Goal: Information Seeking & Learning: Learn about a topic

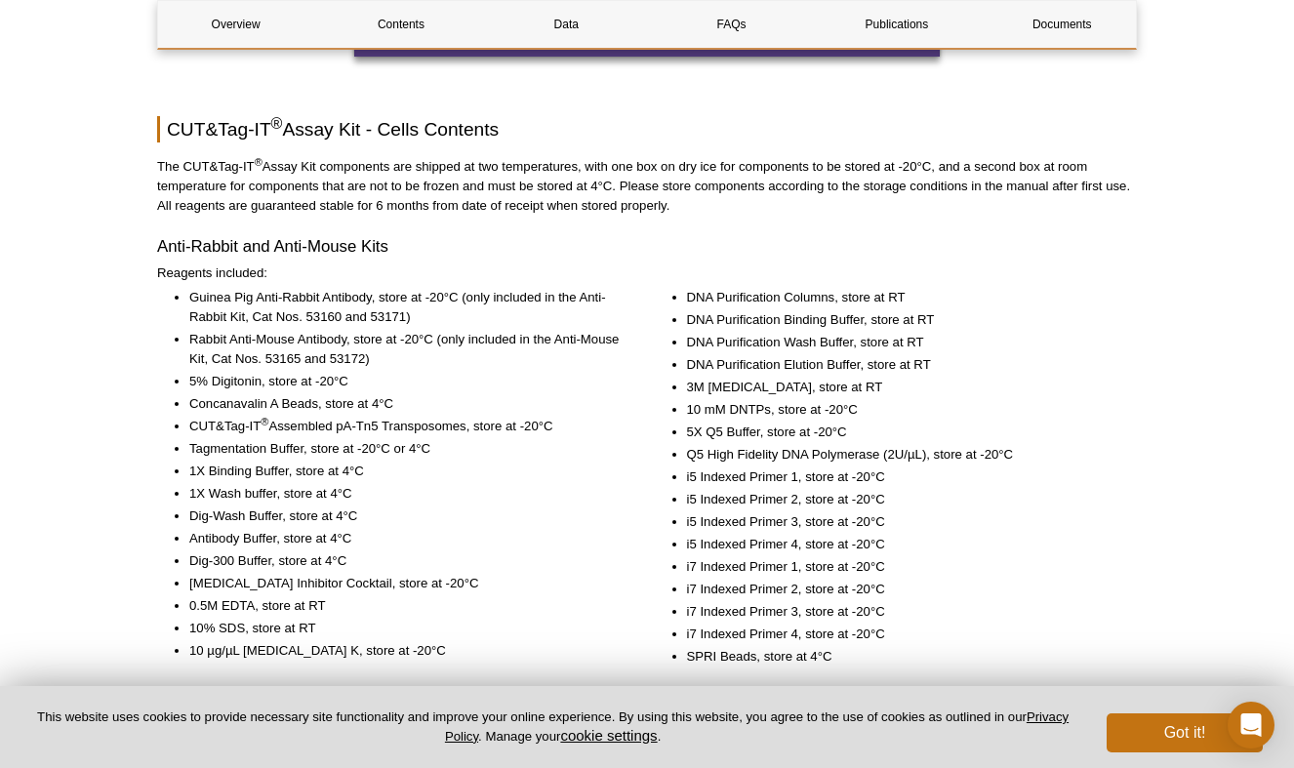
scroll to position [2536, 0]
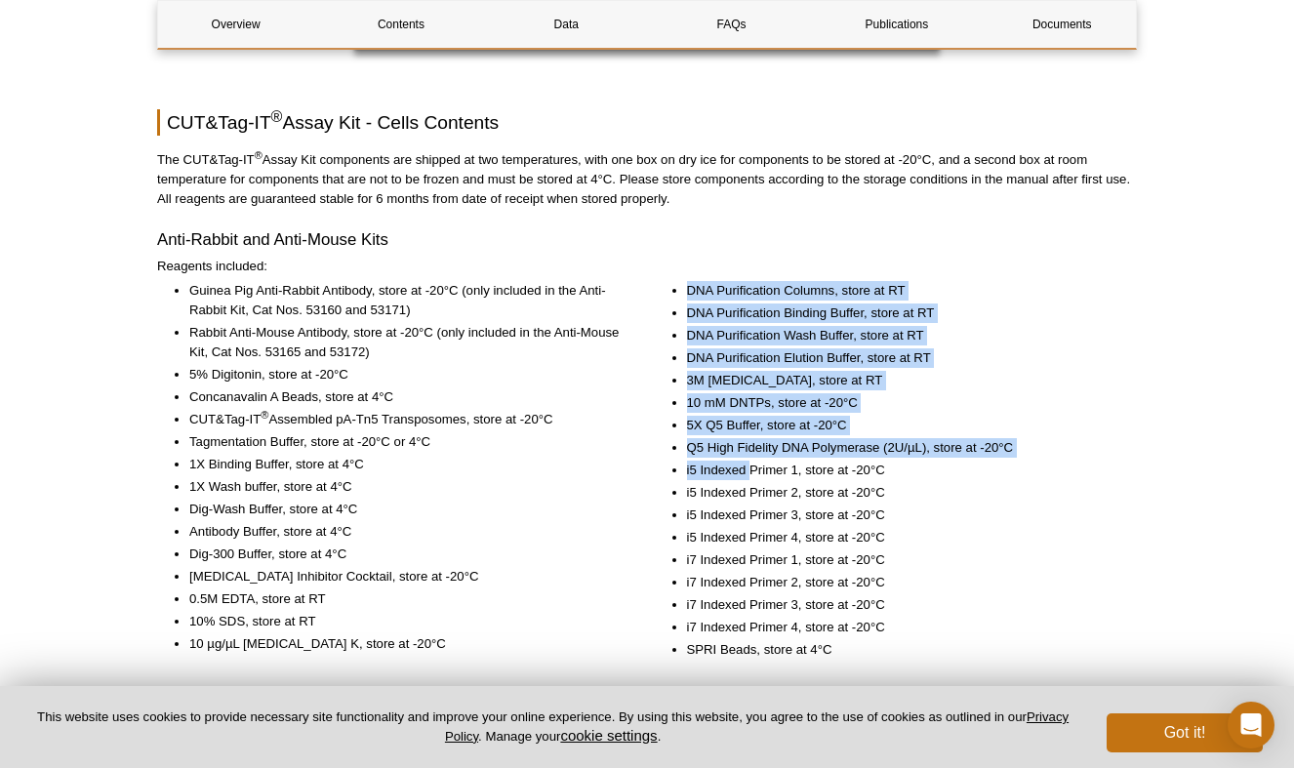
drag, startPoint x: 666, startPoint y: 292, endPoint x: 749, endPoint y: 474, distance: 200.4
click at [749, 474] on ul "DNA Purification Columns, store at RT DNA Purification Binding Buffer, store at…" at bounding box center [886, 470] width 463 height 378
click at [749, 474] on li "i5 Indexed Primer 1, store at -20°C" at bounding box center [902, 470] width 431 height 20
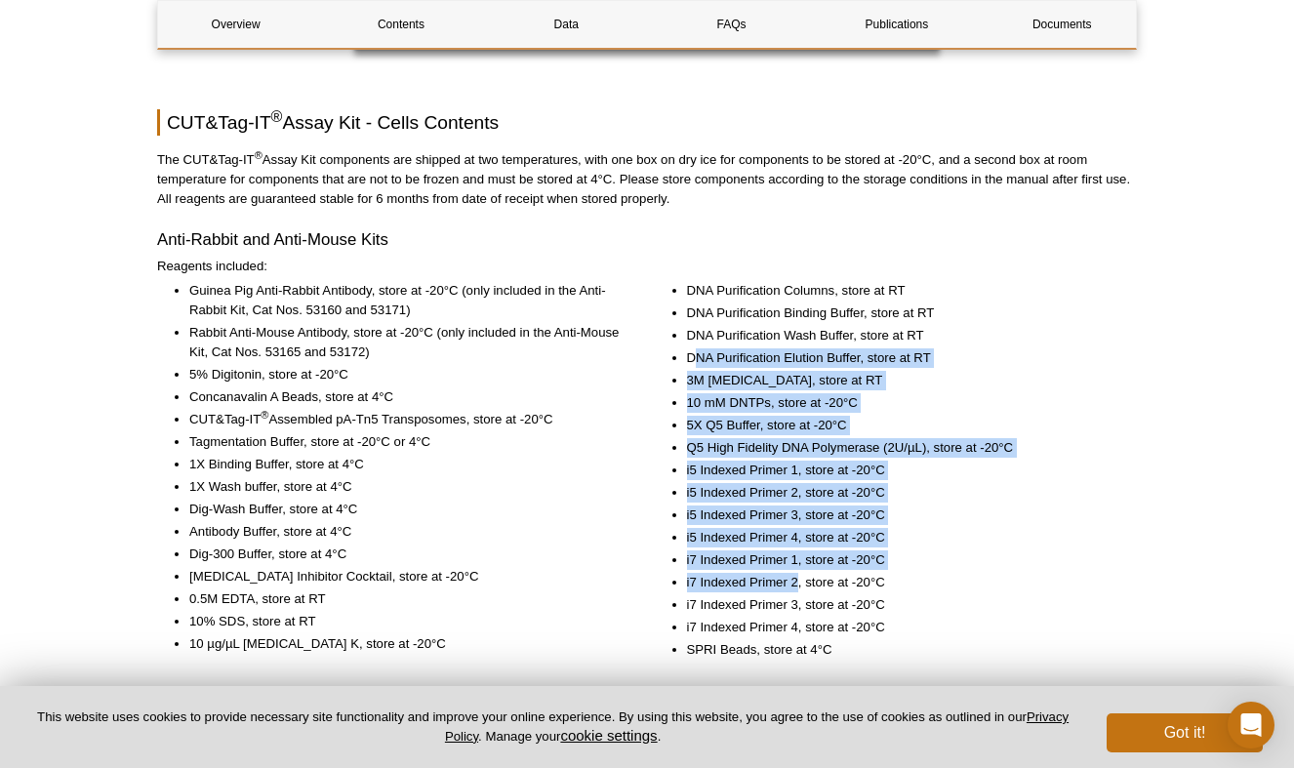
drag, startPoint x: 697, startPoint y: 361, endPoint x: 794, endPoint y: 583, distance: 242.5
click at [794, 583] on ul "DNA Purification Columns, store at RT DNA Purification Binding Buffer, store at…" at bounding box center [886, 470] width 463 height 378
click at [794, 583] on li "i7 Indexed Primer 2, store at -20°C" at bounding box center [902, 583] width 431 height 20
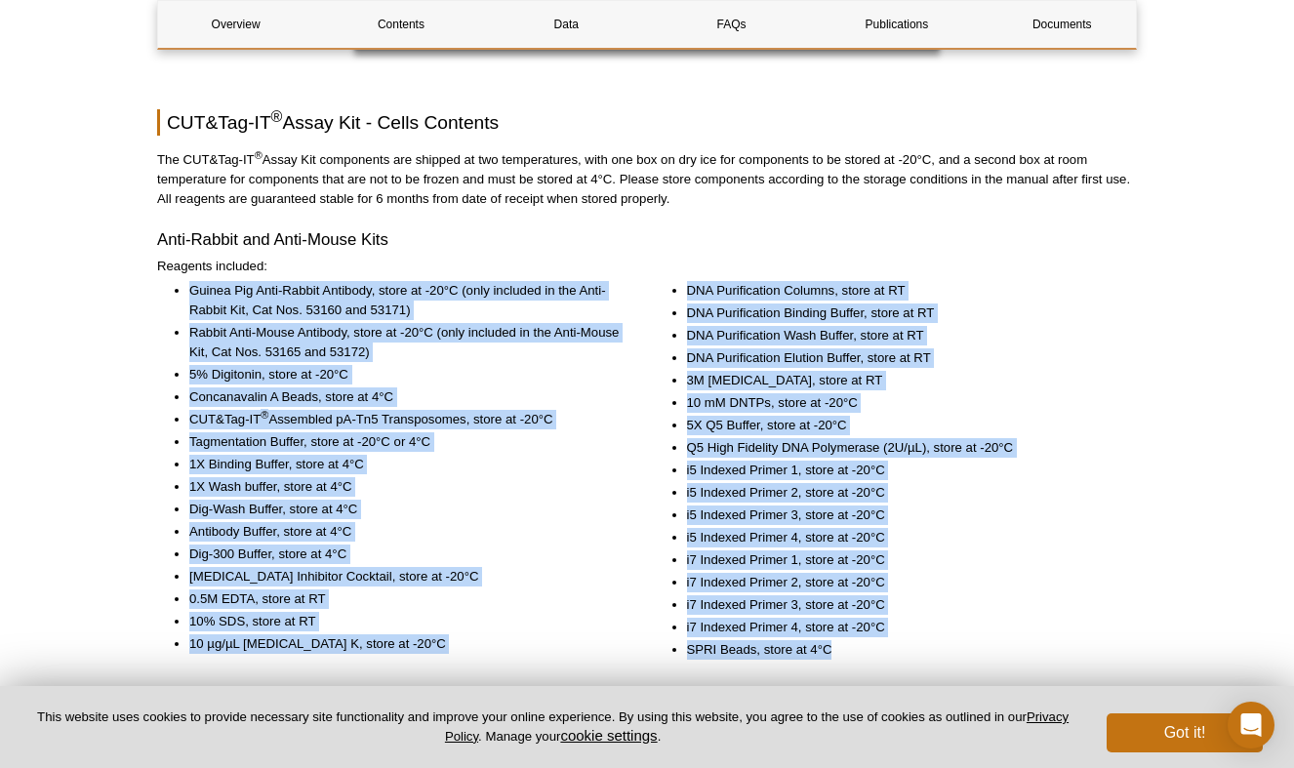
drag, startPoint x: 870, startPoint y: 642, endPoint x: 390, endPoint y: 278, distance: 602.3
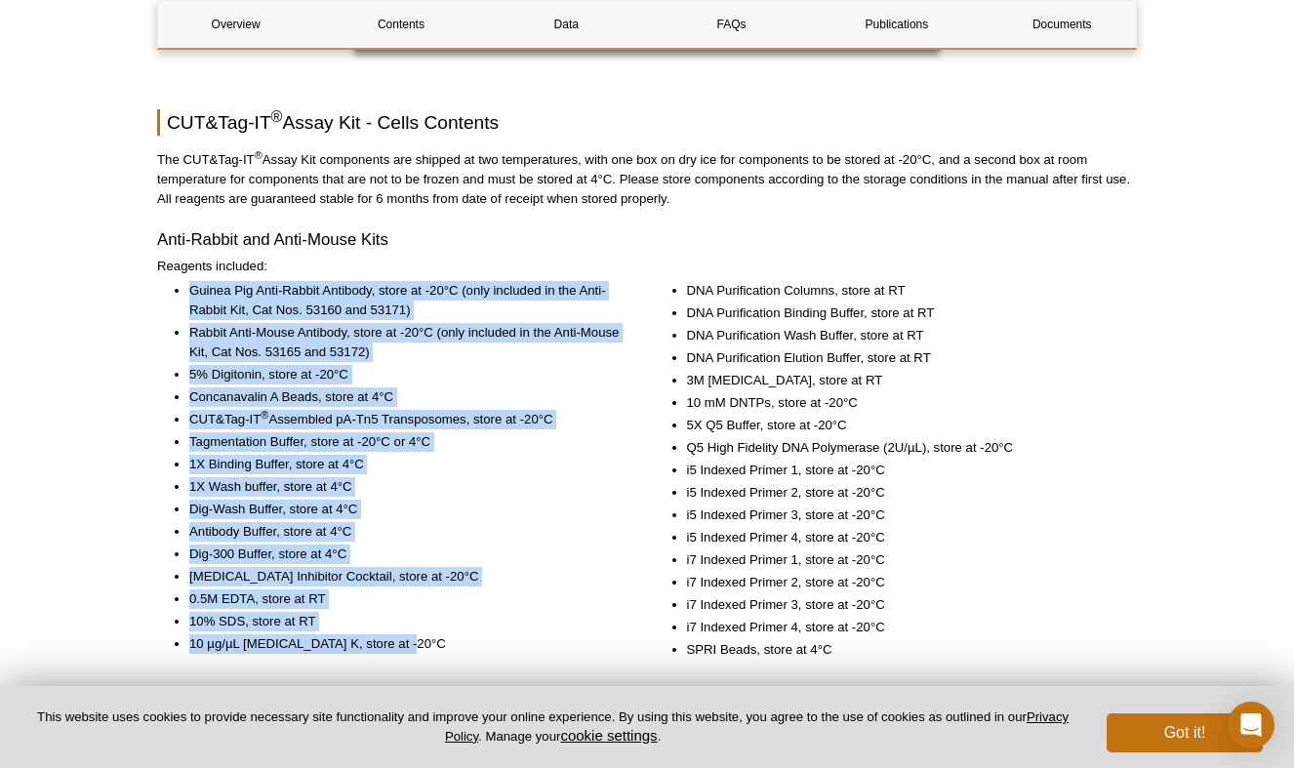
drag, startPoint x: 189, startPoint y: 286, endPoint x: 542, endPoint y: 649, distance: 506.3
click at [542, 649] on ul "Guinea Pig Anti-Rabbit Antibody, store at -20°C (only included in the Anti-Rabb…" at bounding box center [388, 467] width 463 height 373
click at [542, 649] on li "10 µg/µL [MEDICAL_DATA] K, store at -20°C" at bounding box center [404, 644] width 431 height 20
drag, startPoint x: 484, startPoint y: 641, endPoint x: 177, endPoint y: 293, distance: 464.4
click at [177, 293] on ul "Guinea Pig Anti-Rabbit Antibody, store at -20°C (only included in the Anti-Rabb…" at bounding box center [388, 467] width 463 height 373
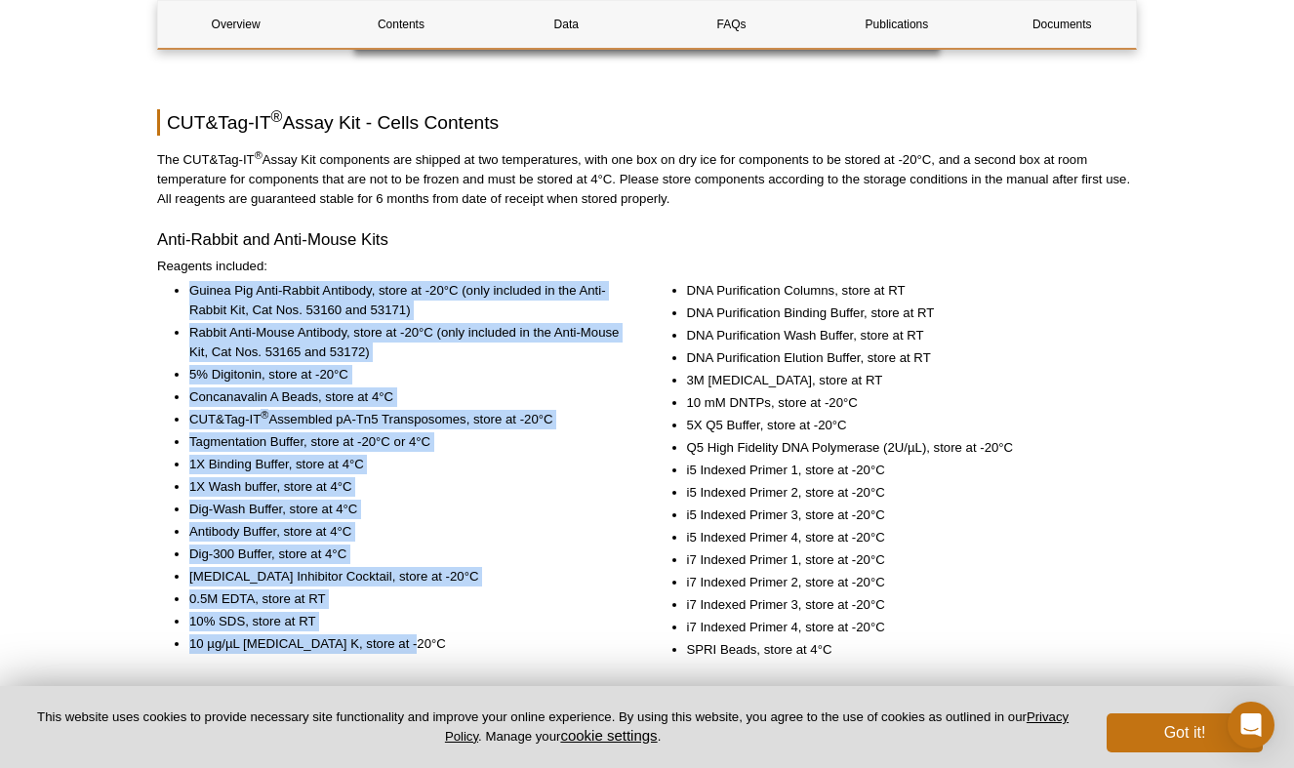
click at [177, 293] on ul "Guinea Pig Anti-Rabbit Antibody, store at -20°C (only included in the Anti-Rabb…" at bounding box center [388, 467] width 463 height 373
drag, startPoint x: 185, startPoint y: 288, endPoint x: 469, endPoint y: 639, distance: 451.6
click at [469, 639] on ul "Guinea Pig Anti-Rabbit Antibody, store at -20°C (only included in the Anti-Rabb…" at bounding box center [388, 467] width 463 height 373
click at [469, 639] on li "10 µg/µL [MEDICAL_DATA] K, store at -20°C" at bounding box center [404, 644] width 431 height 20
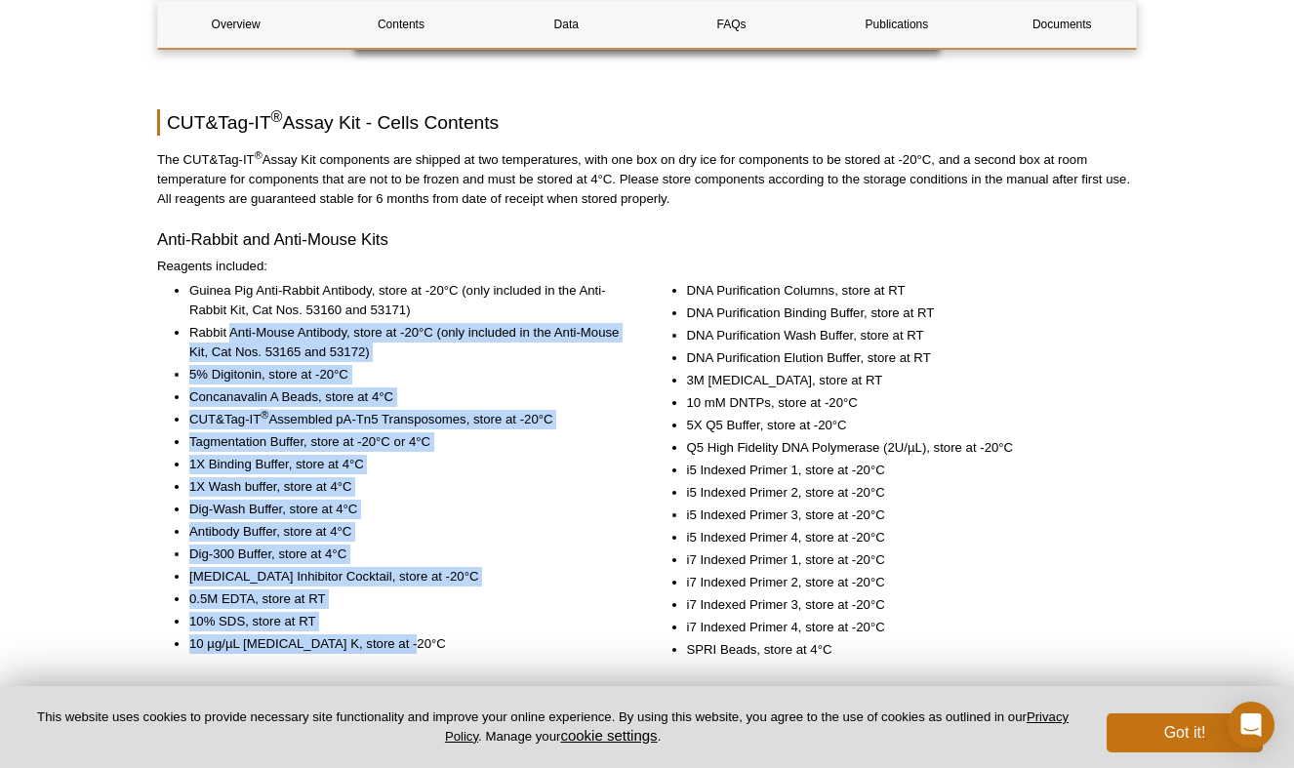
drag, startPoint x: 444, startPoint y: 635, endPoint x: 228, endPoint y: 327, distance: 376.2
click at [228, 327] on ul "Guinea Pig Anti-Rabbit Antibody, store at -20°C (only included in the Anti-Rabb…" at bounding box center [388, 467] width 463 height 373
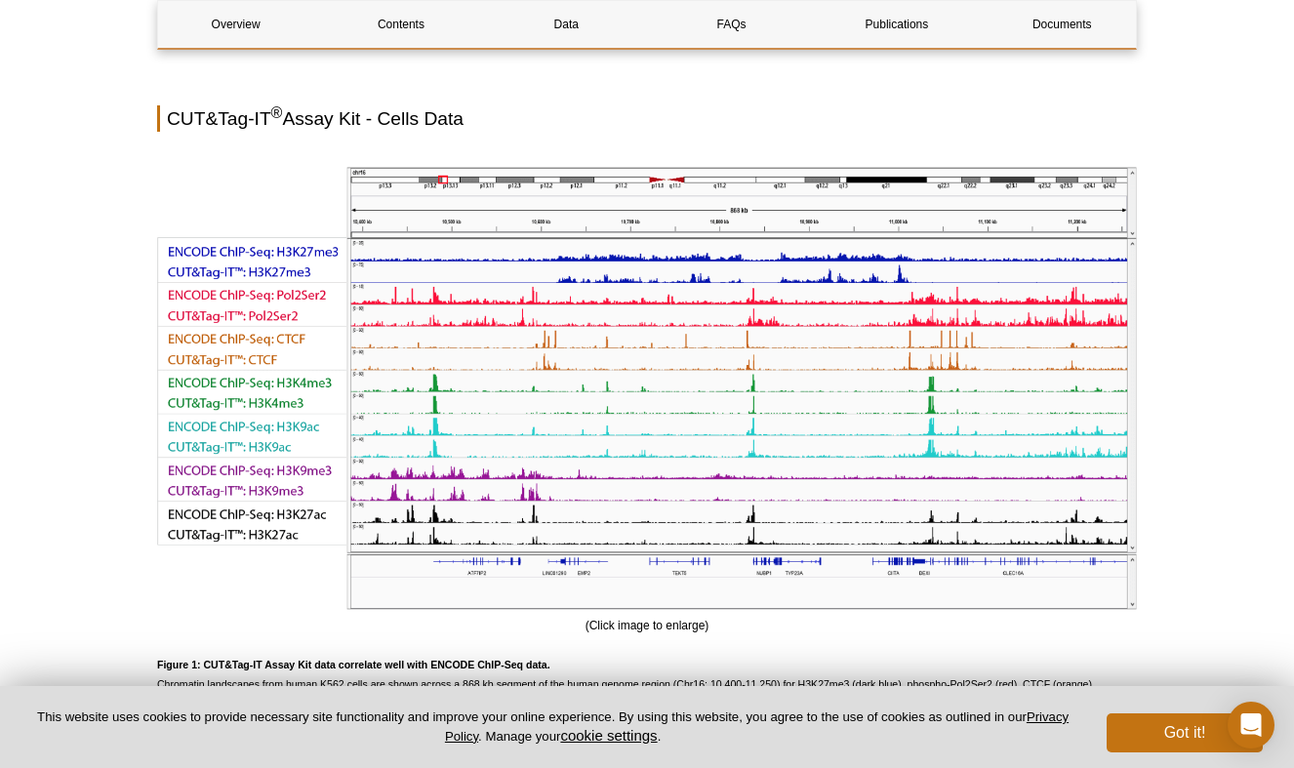
scroll to position [3658, 0]
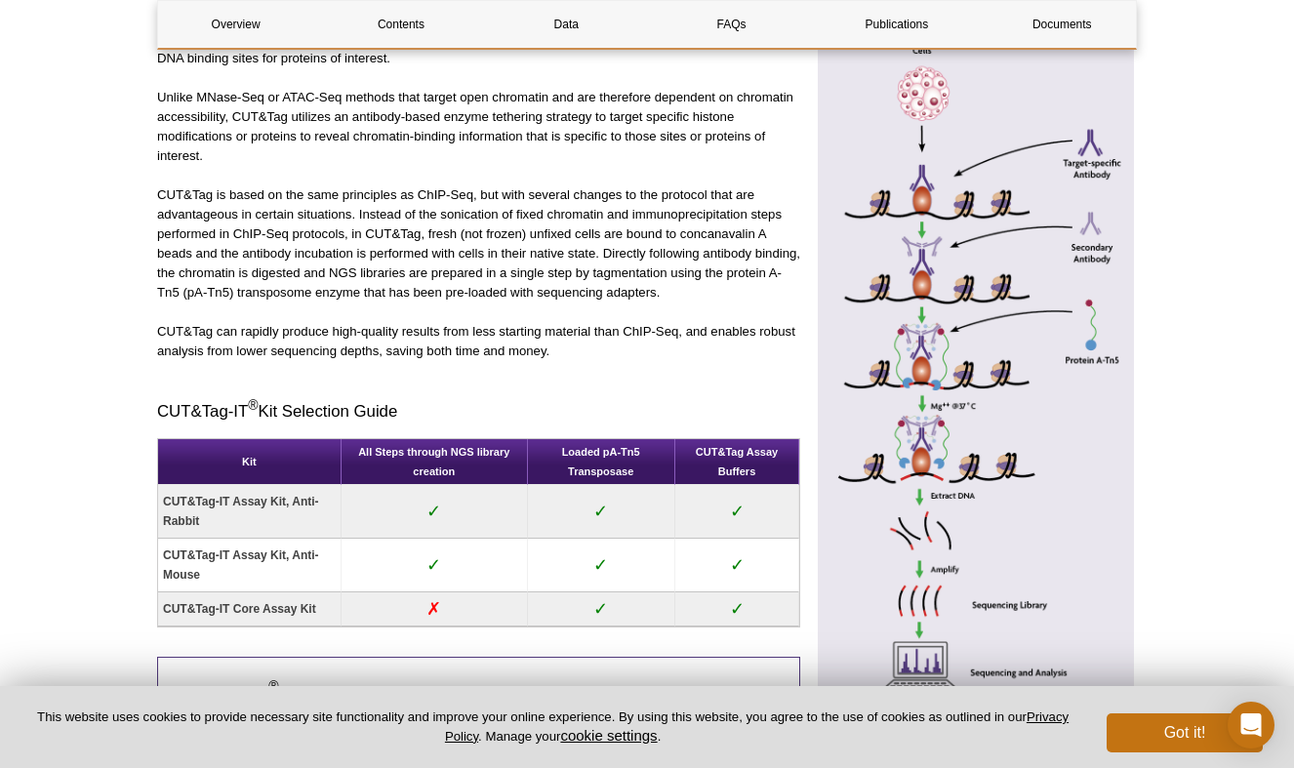
scroll to position [1036, 0]
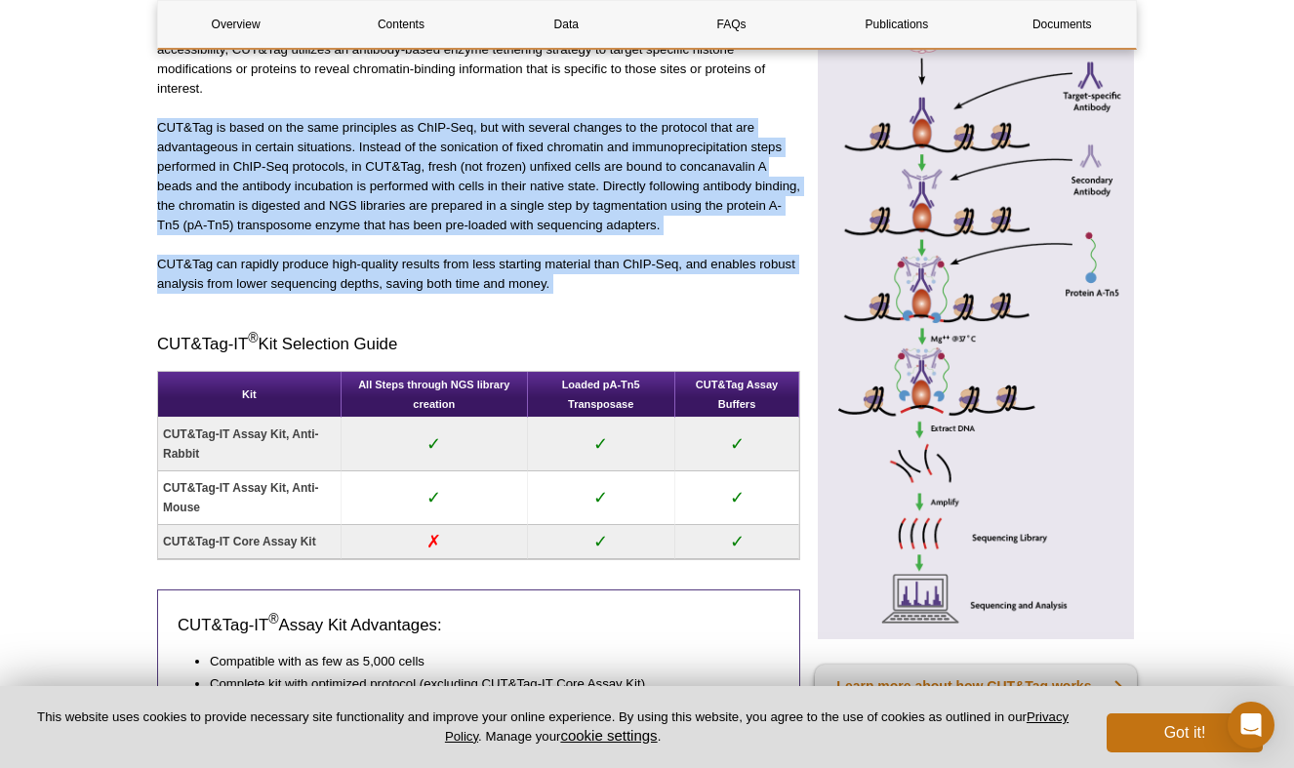
drag, startPoint x: 535, startPoint y: 112, endPoint x: 599, endPoint y: 293, distance: 191.6
click at [599, 293] on div "Cleavage Under Targets and Tagmentation (CUT&Tag) is a method to investigate ge…" at bounding box center [478, 384] width 643 height 885
drag, startPoint x: 575, startPoint y: 278, endPoint x: 160, endPoint y: 125, distance: 442.0
click at [160, 125] on div "Cleavage Under Targets and Tagmentation (CUT&Tag) is a method to investigate ge…" at bounding box center [478, 384] width 643 height 885
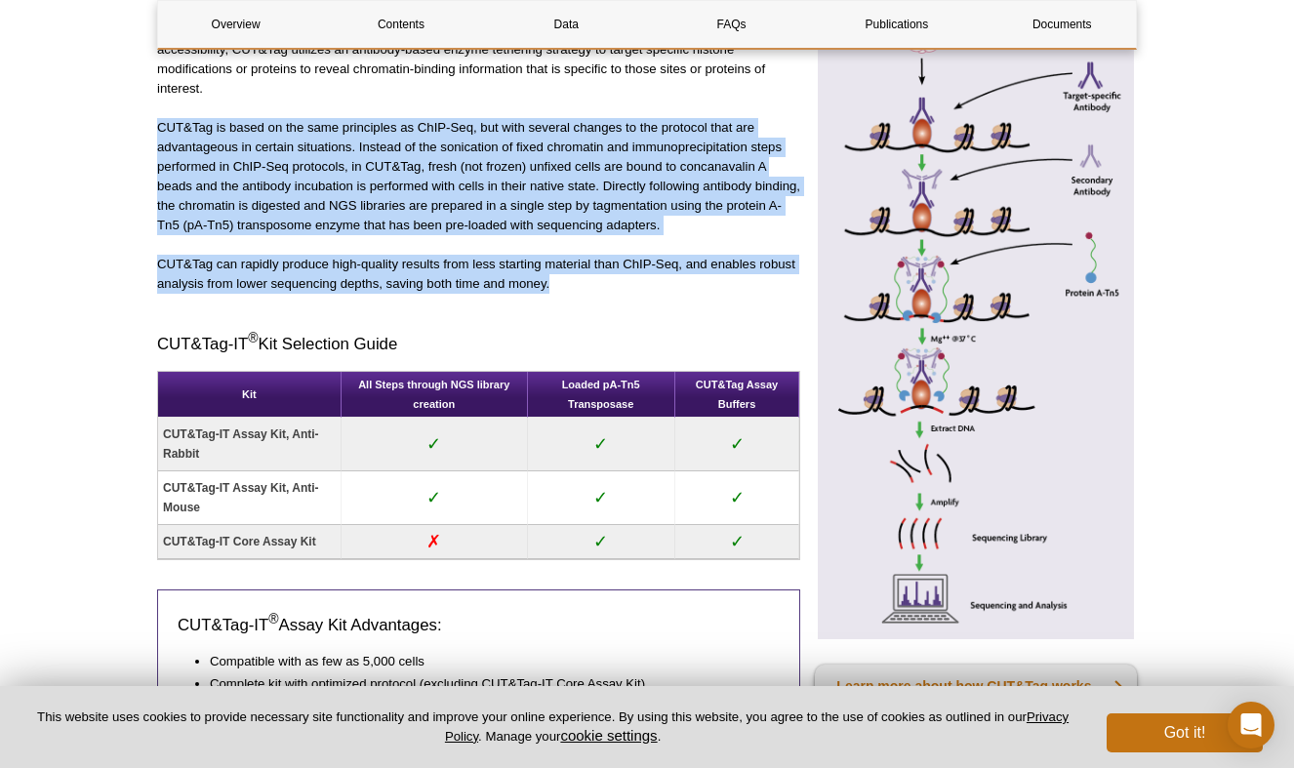
click at [160, 125] on p "CUT&Tag is based on the same principles as ChIP-Seq, but with several changes t…" at bounding box center [478, 176] width 643 height 117
drag, startPoint x: 154, startPoint y: 125, endPoint x: 605, endPoint y: 289, distance: 479.5
click at [605, 289] on p "CUT&Tag can rapidly produce high-quality results from less starting material th…" at bounding box center [478, 274] width 643 height 39
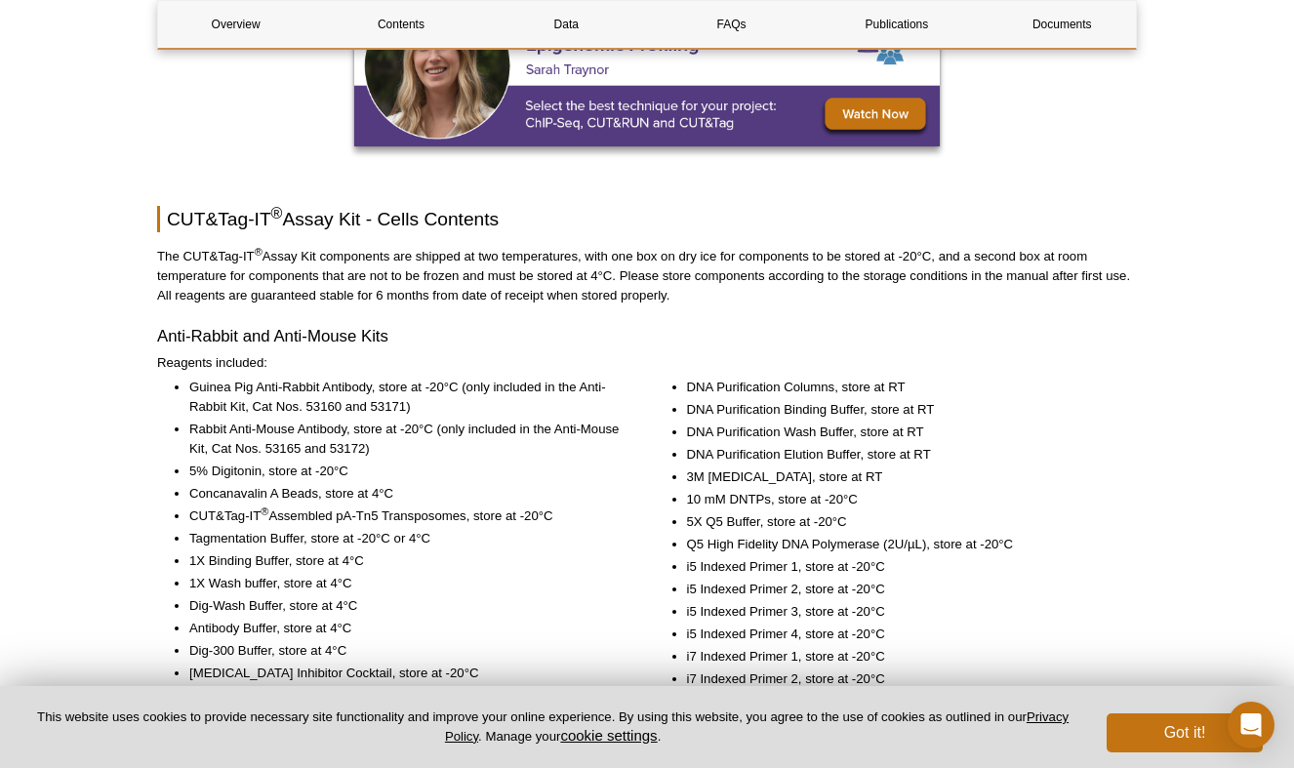
scroll to position [2509, 0]
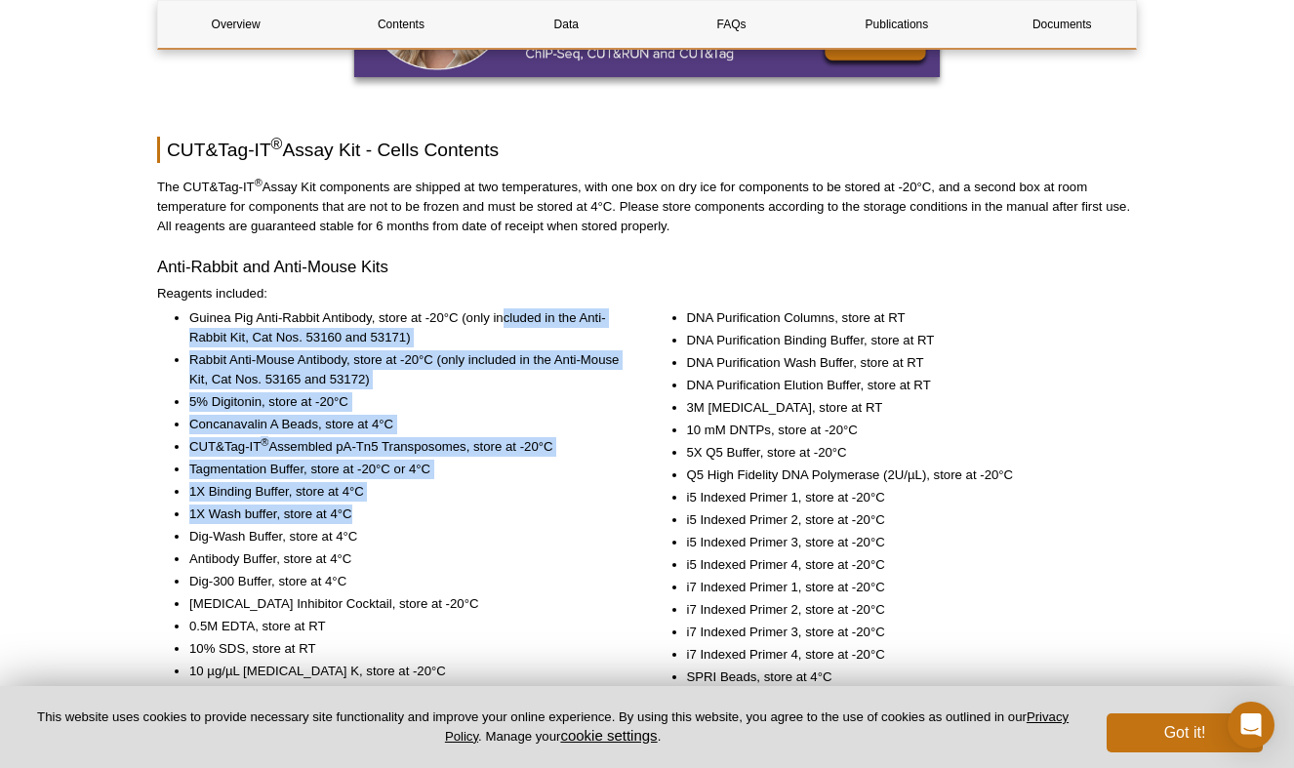
drag, startPoint x: 500, startPoint y: 323, endPoint x: 575, endPoint y: 522, distance: 212.4
click at [575, 522] on ul "Guinea Pig Anti-Rabbit Antibody, store at -20°C (only included in the Anti-Rabb…" at bounding box center [388, 494] width 463 height 373
click at [575, 522] on li "1X Wash buffer, store at 4°C" at bounding box center [404, 514] width 431 height 20
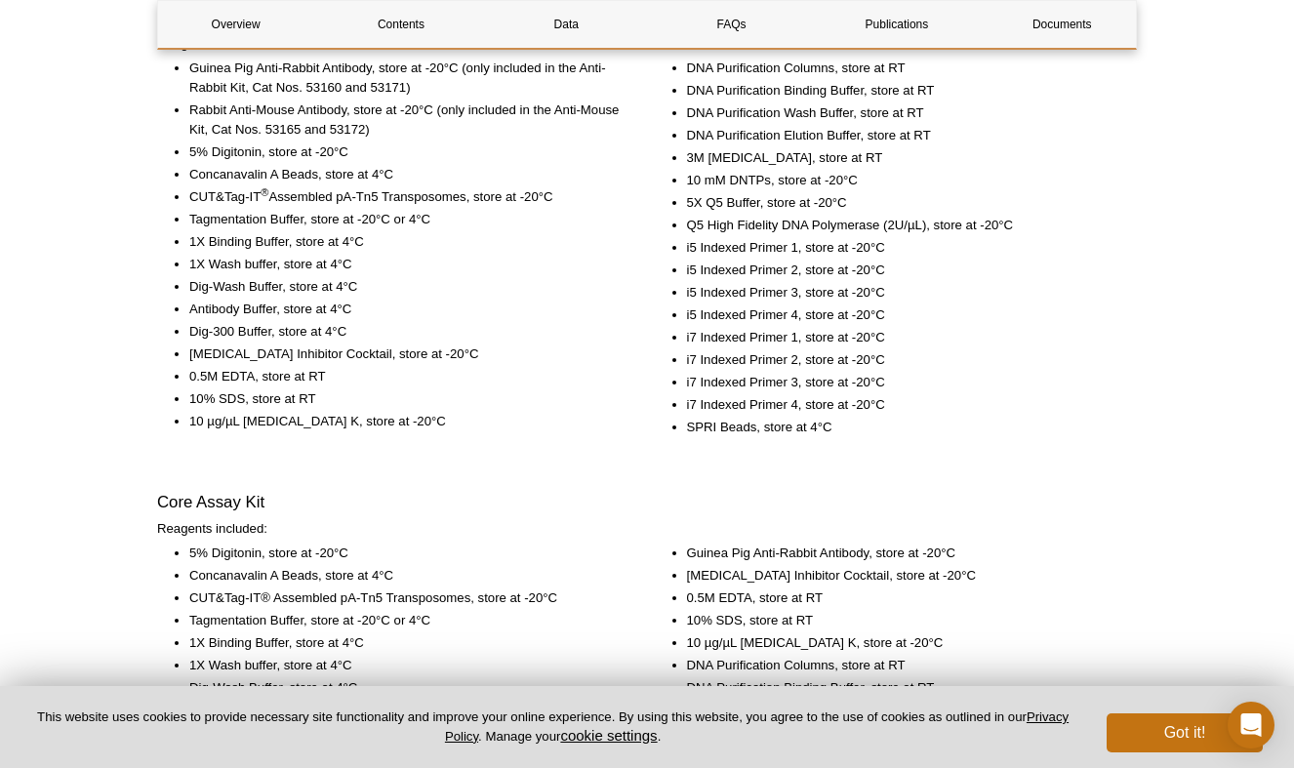
scroll to position [2762, 0]
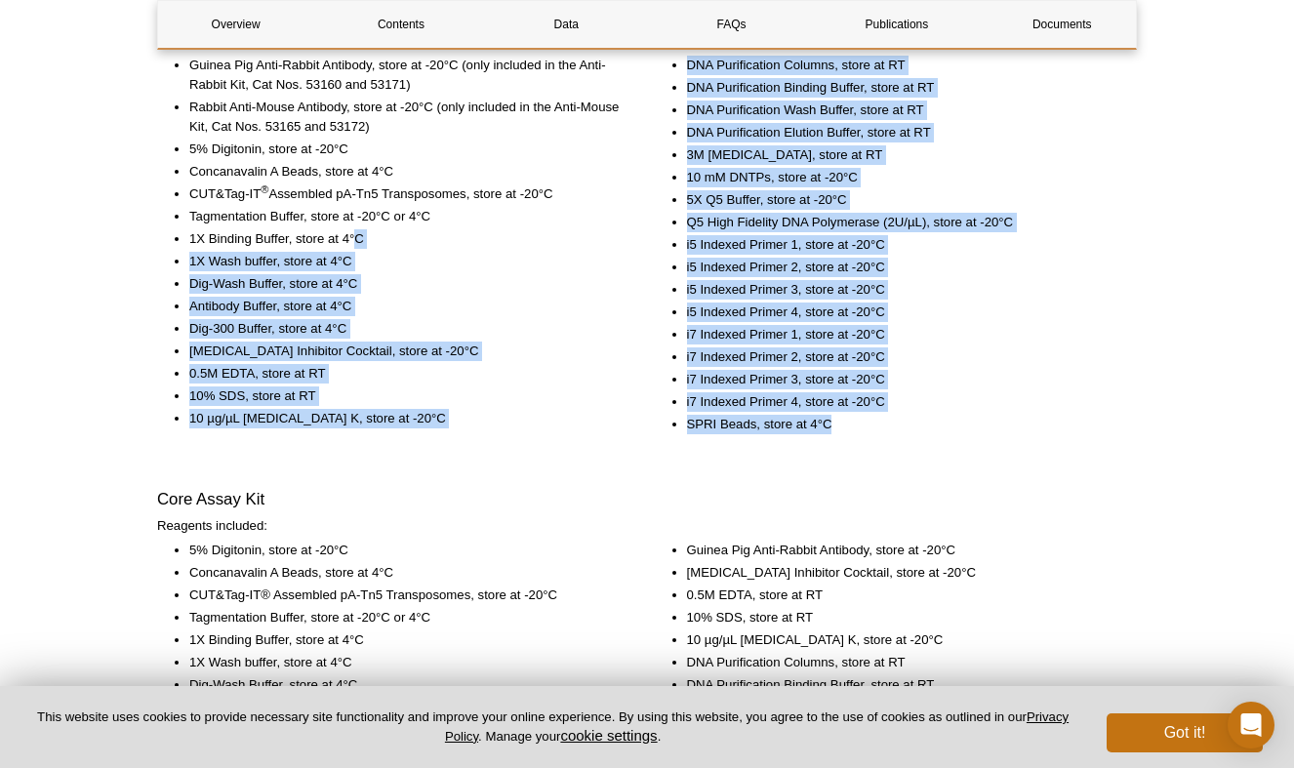
drag, startPoint x: 842, startPoint y: 425, endPoint x: 357, endPoint y: 248, distance: 516.3
click at [357, 248] on div "Guinea Pig Anti-Rabbit Antibody, store at -20°C (only included in the Anti-Rabb…" at bounding box center [646, 262] width 979 height 413
click at [357, 248] on li "1X Binding Buffer, store at 4°C" at bounding box center [404, 239] width 431 height 20
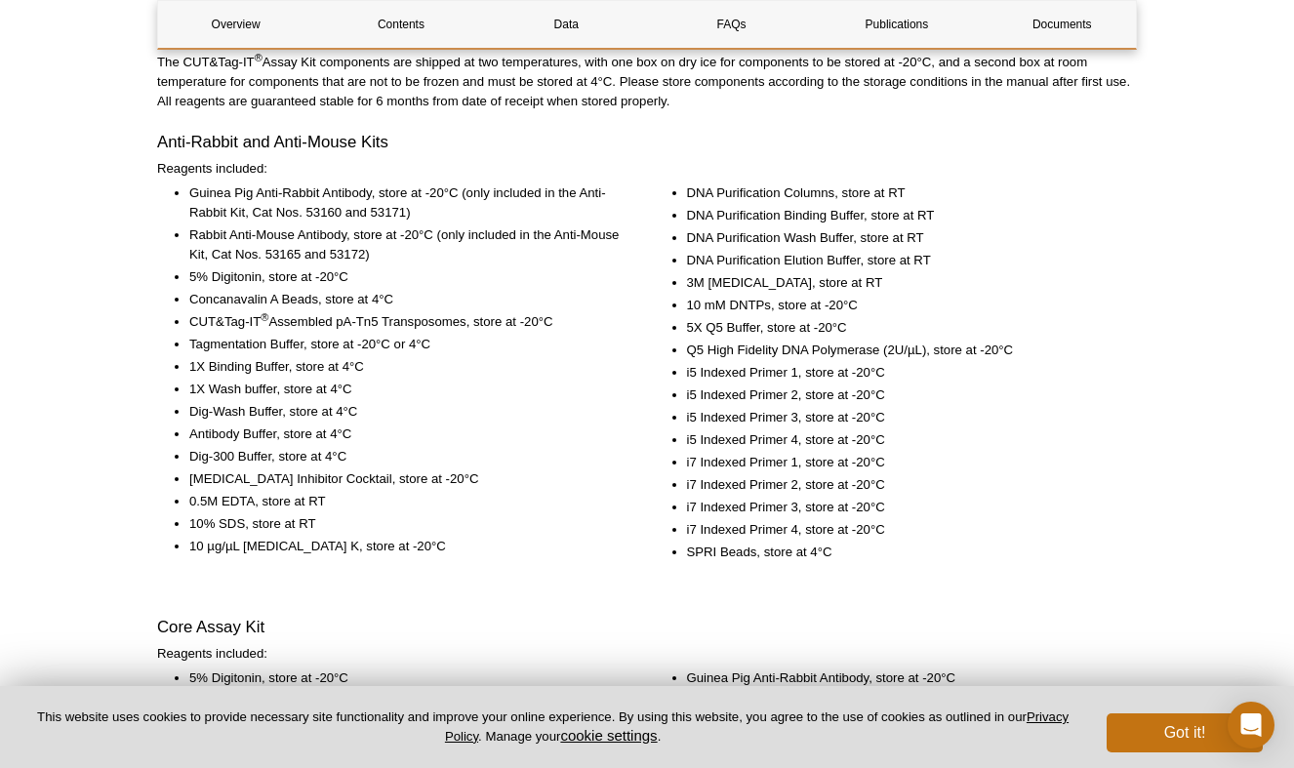
scroll to position [2628, 0]
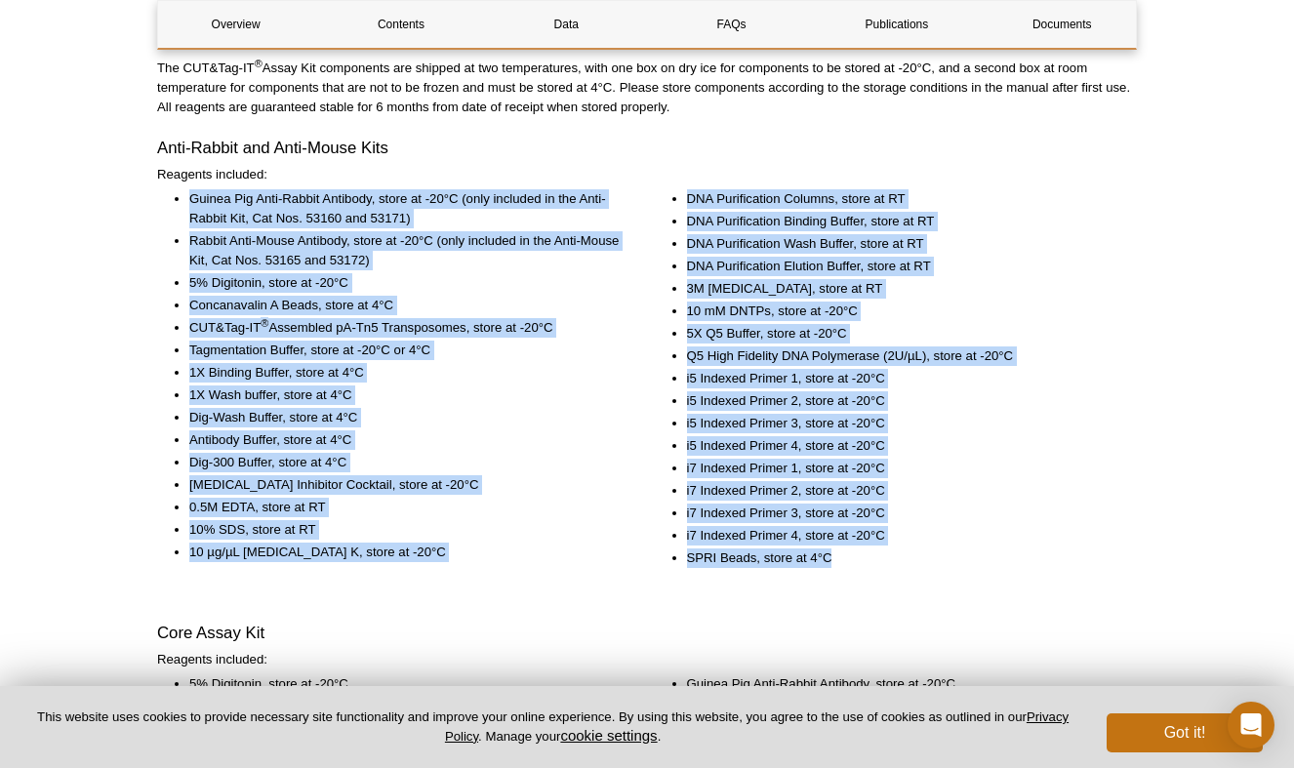
drag, startPoint x: 189, startPoint y: 197, endPoint x: 860, endPoint y: 565, distance: 765.3
click at [860, 565] on div "Guinea Pig Anti-Rabbit Antibody, store at -20°C (only included in the Anti-Rabb…" at bounding box center [646, 395] width 979 height 413
click at [860, 565] on li "SPRI Beads, store at 4°C" at bounding box center [902, 558] width 431 height 20
drag, startPoint x: 842, startPoint y: 550, endPoint x: 170, endPoint y: 197, distance: 759.2
click at [170, 197] on div "Guinea Pig Anti-Rabbit Antibody, store at -20°C (only included in the Anti-Rabb…" at bounding box center [646, 395] width 979 height 413
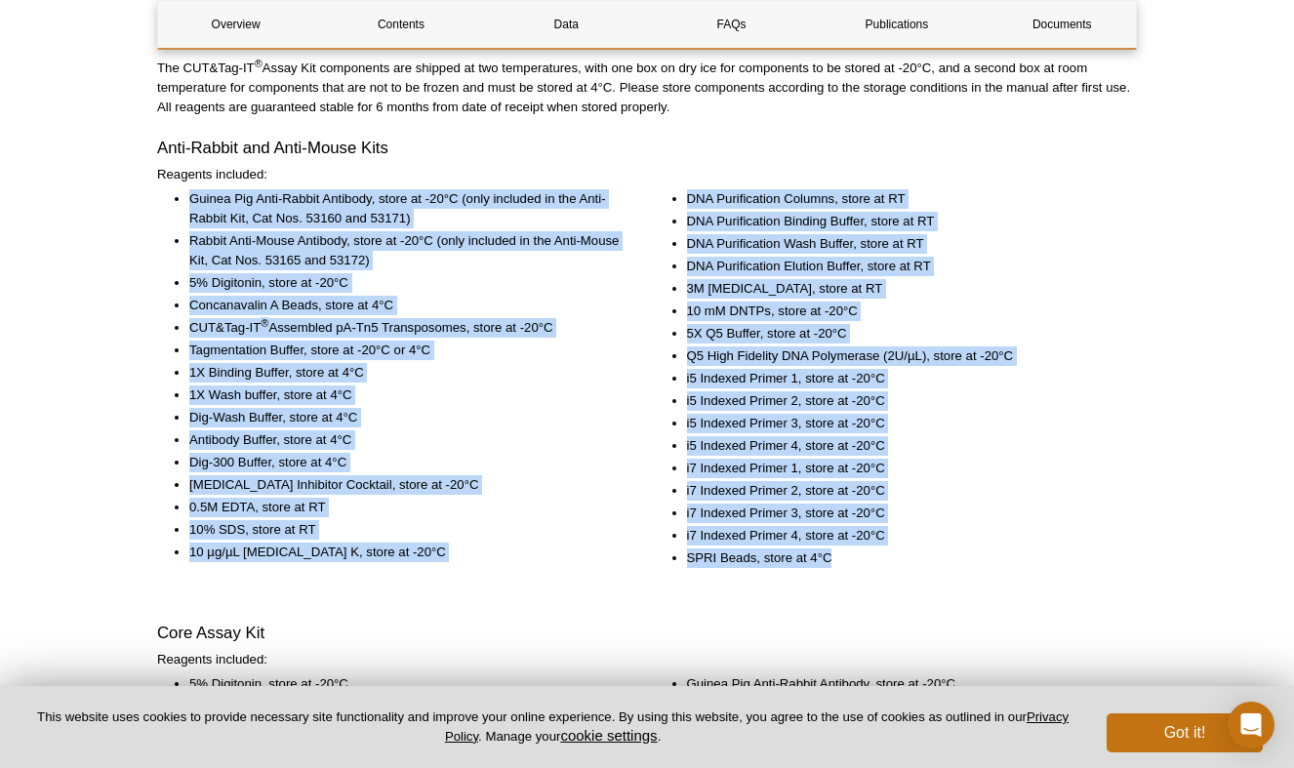
click at [170, 197] on ul "Guinea Pig Anti-Rabbit Antibody, store at -20°C (only included in the Anti-Rabb…" at bounding box center [388, 375] width 463 height 373
drag, startPoint x: 196, startPoint y: 194, endPoint x: 860, endPoint y: 553, distance: 755.1
click at [860, 553] on div "Guinea Pig Anti-Rabbit Antibody, store at -20°C (only included in the Anti-Rabb…" at bounding box center [646, 395] width 979 height 413
click at [860, 553] on li "SPRI Beads, store at 4°C" at bounding box center [902, 558] width 431 height 20
drag, startPoint x: 841, startPoint y: 553, endPoint x: 172, endPoint y: 196, distance: 758.5
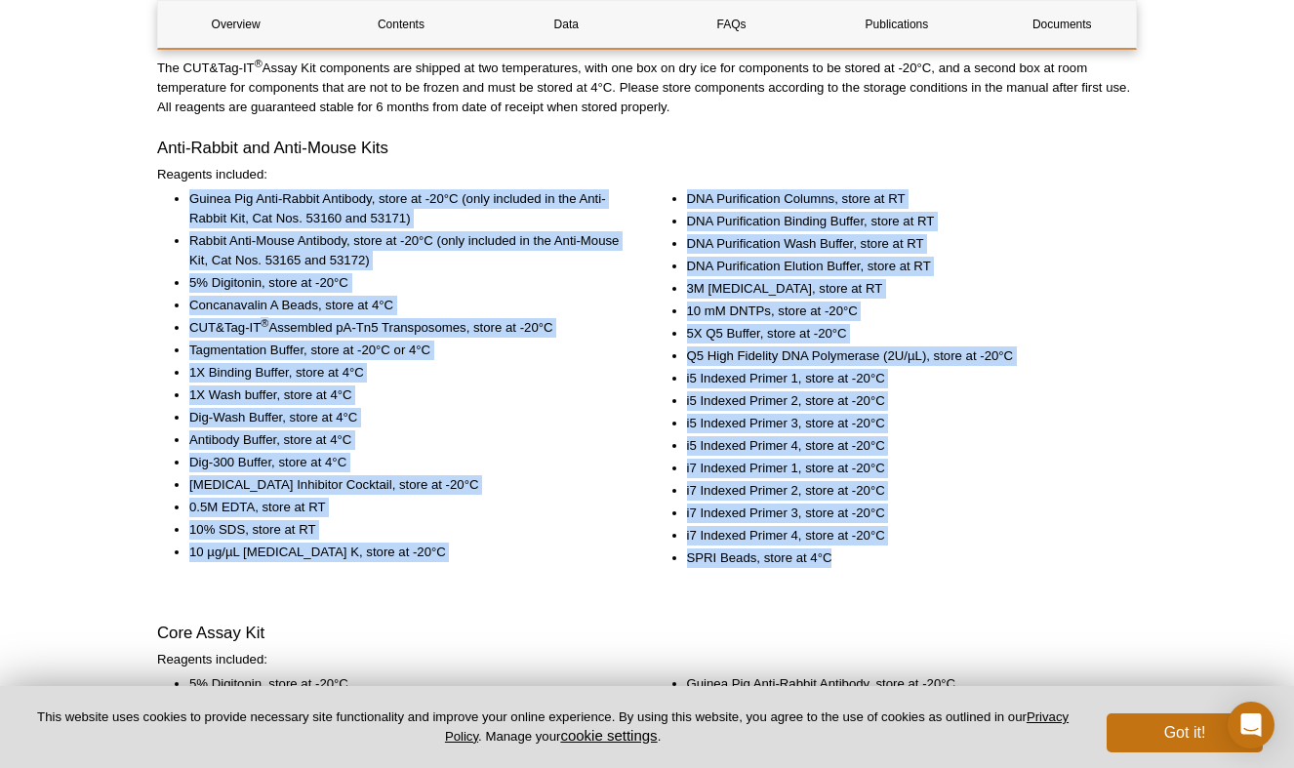
click at [172, 196] on div "Guinea Pig Anti-Rabbit Antibody, store at -20°C (only included in the Anti-Rabb…" at bounding box center [646, 395] width 979 height 413
click at [217, 198] on li "Guinea Pig Anti-Rabbit Antibody, store at -20°C (only included in the Anti-Rabb…" at bounding box center [404, 208] width 431 height 39
drag, startPoint x: 187, startPoint y: 195, endPoint x: 885, endPoint y: 567, distance: 790.3
click at [885, 567] on div "Guinea Pig Anti-Rabbit Antibody, store at -20°C (only included in the Anti-Rabb…" at bounding box center [646, 395] width 979 height 413
click at [885, 567] on div "DNA Purification Columns, store at RT DNA Purification Binding Buffer, store at…" at bounding box center [896, 388] width 483 height 398
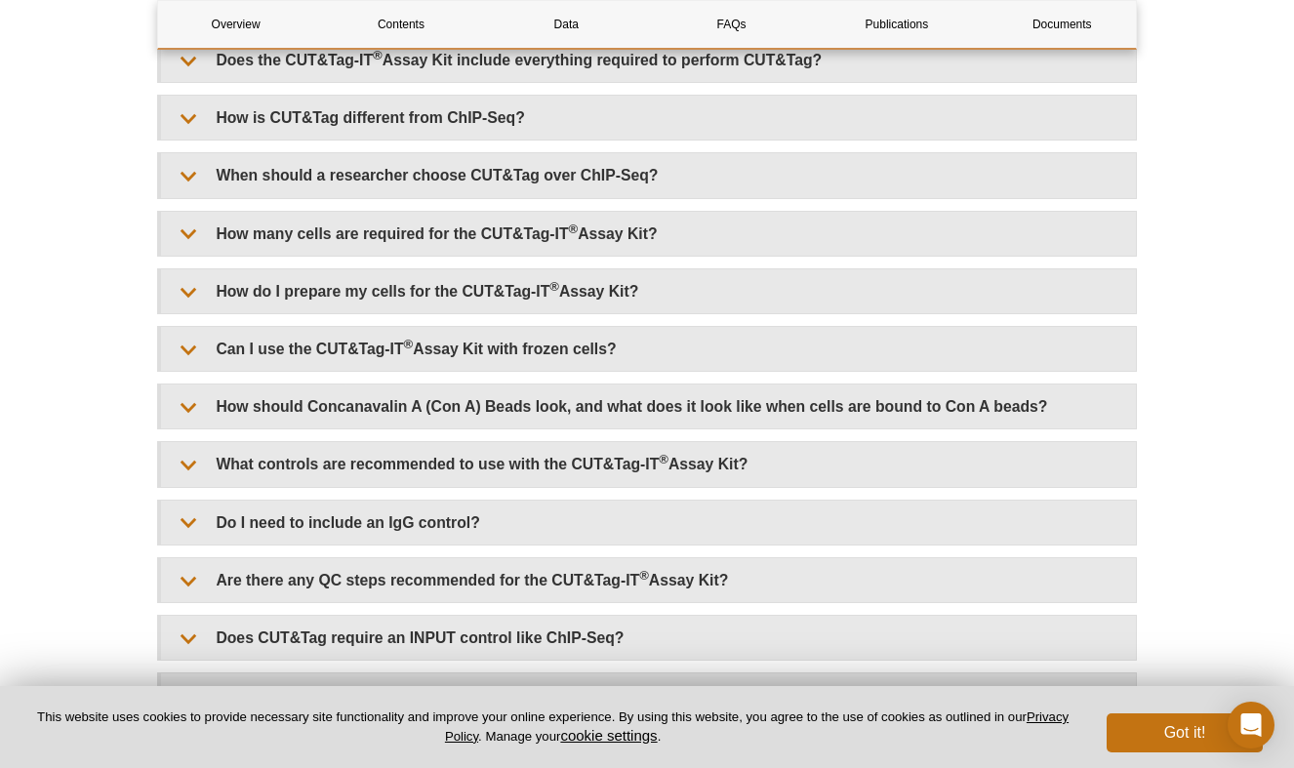
scroll to position [4453, 0]
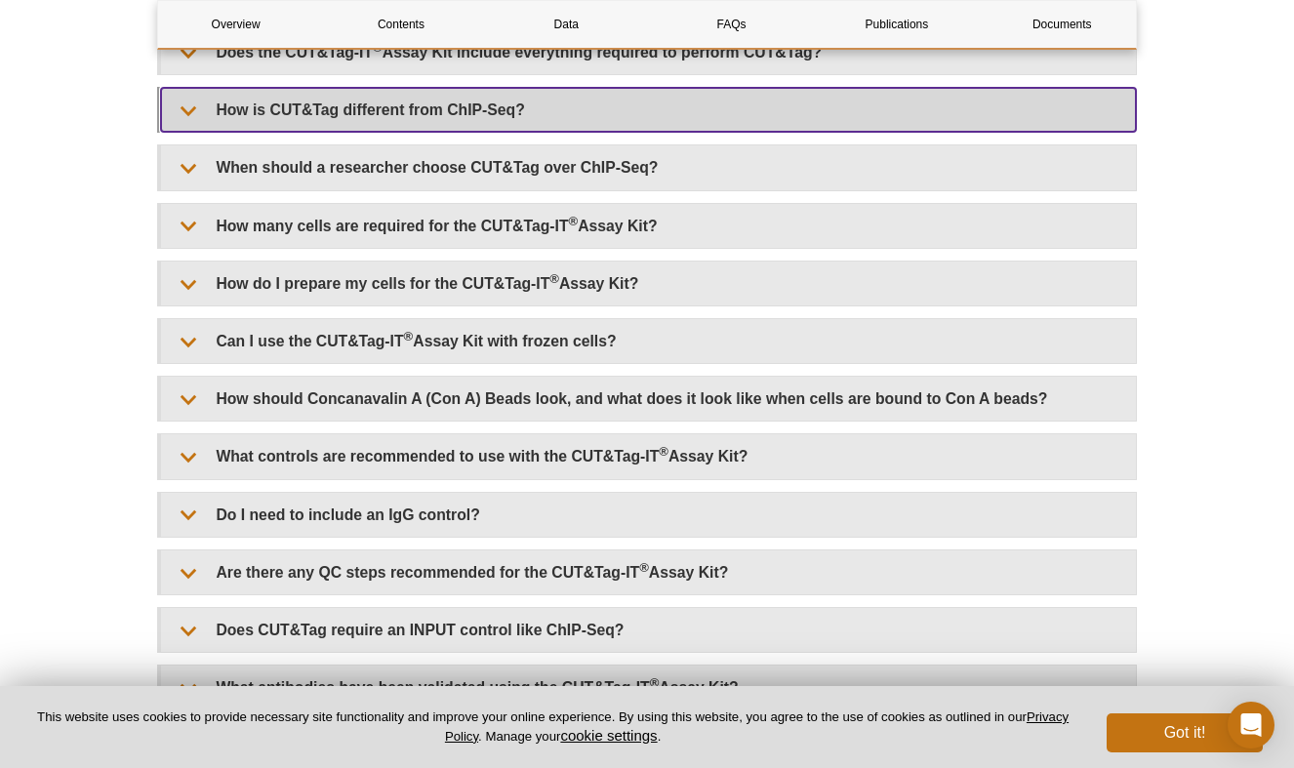
click at [626, 121] on summary "How is CUT&Tag different from ChIP-Seq?" at bounding box center [648, 110] width 975 height 44
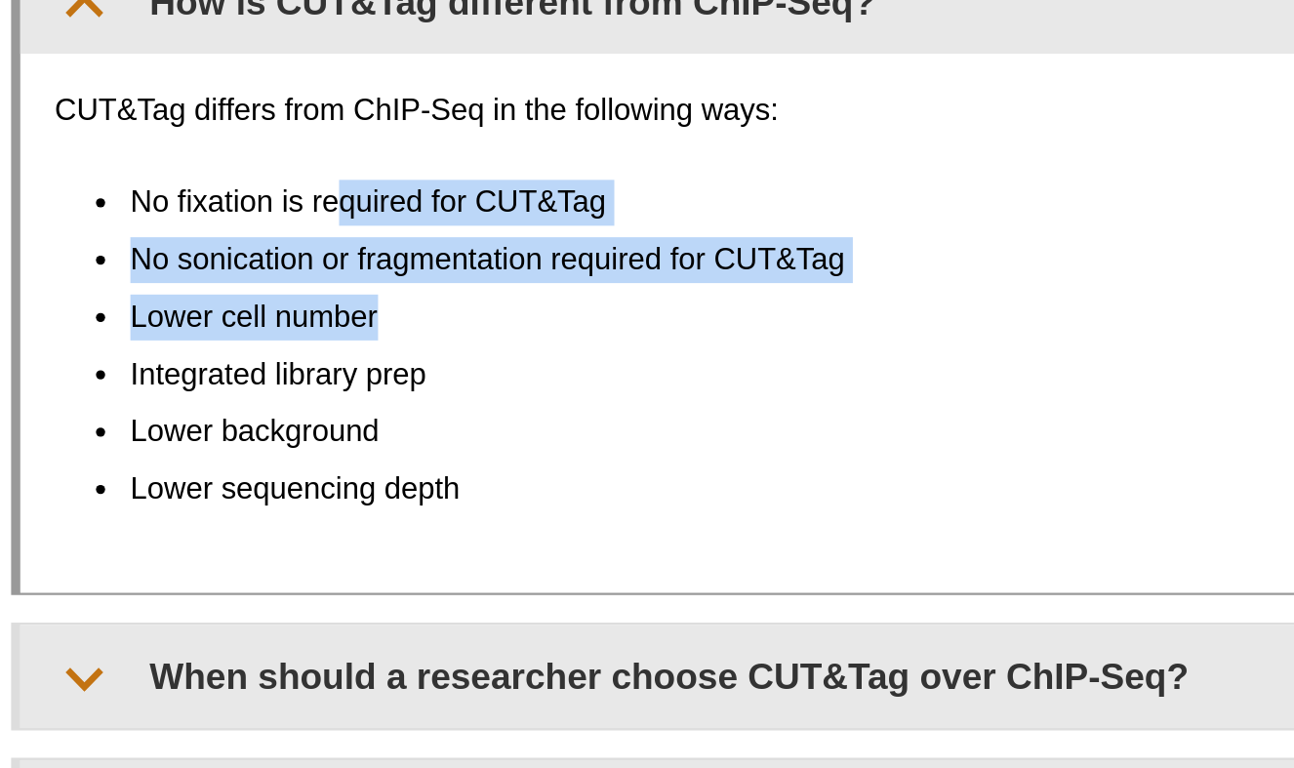
drag, startPoint x: 297, startPoint y: 198, endPoint x: 330, endPoint y: 239, distance: 52.7
click at [330, 239] on ul "No fixation is required for CUT&Tag No sonication or fragmentation required for…" at bounding box center [639, 255] width 926 height 141
click at [330, 239] on li "Lower cell number" at bounding box center [655, 244] width 894 height 20
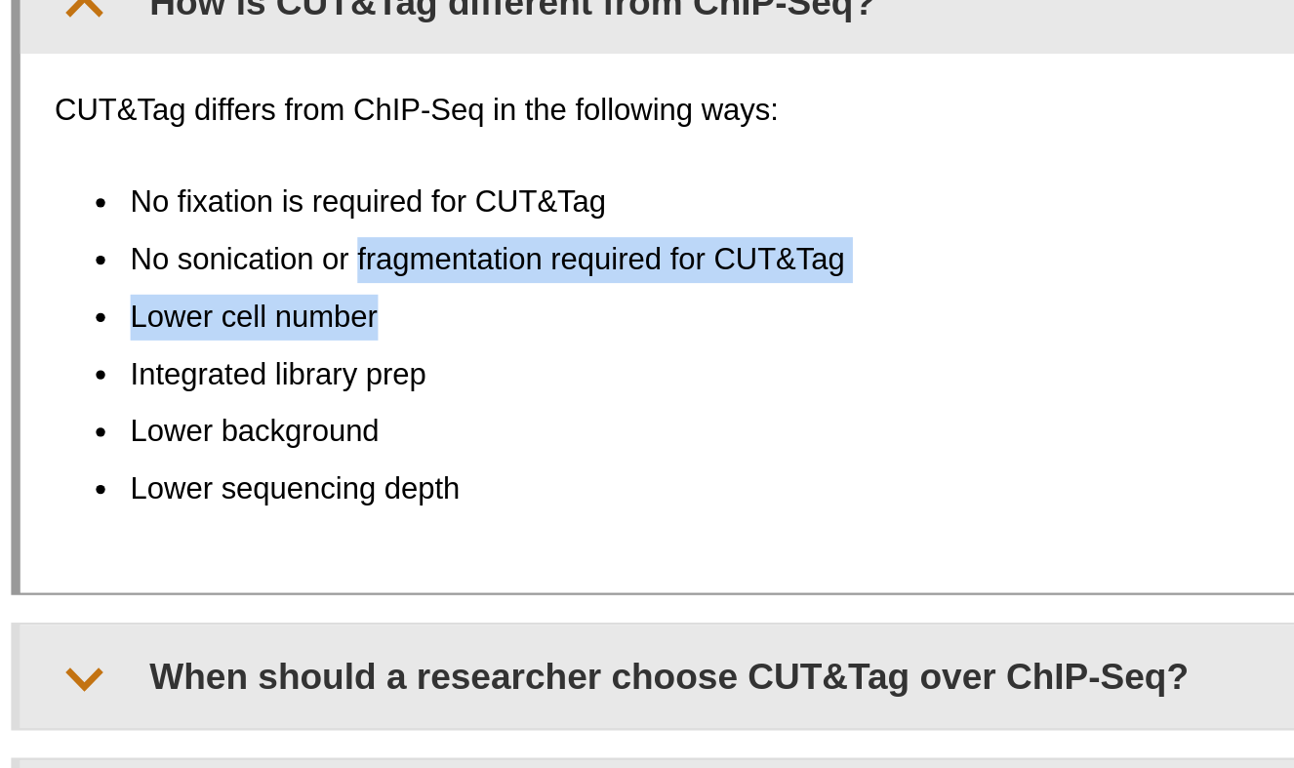
drag, startPoint x: 305, startPoint y: 224, endPoint x: 319, endPoint y: 244, distance: 23.8
click at [319, 244] on ul "No fixation is required for CUT&Tag No sonication or fragmentation required for…" at bounding box center [639, 255] width 926 height 141
click at [319, 244] on li "Lower cell number" at bounding box center [655, 244] width 894 height 20
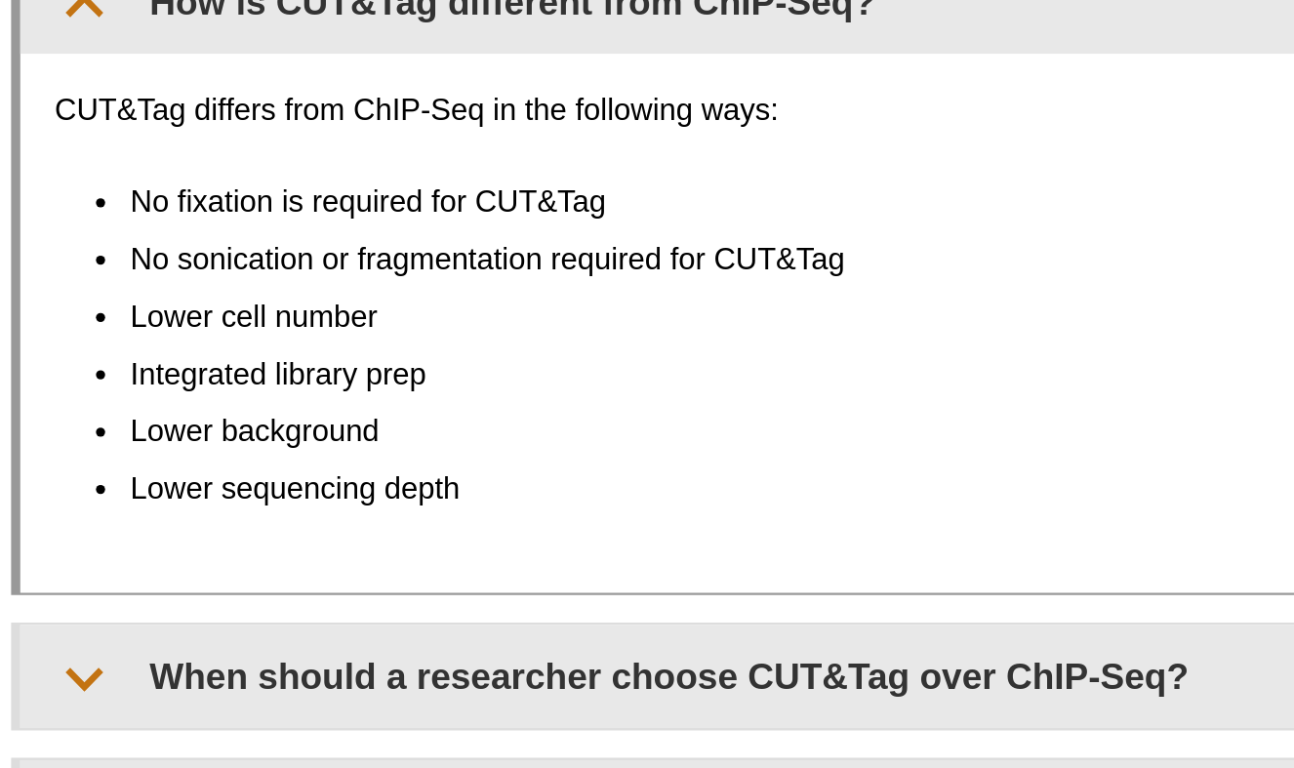
drag, startPoint x: 299, startPoint y: 231, endPoint x: 319, endPoint y: 256, distance: 31.2
click at [319, 256] on ul "No fixation is required for CUT&Tag No sonication or fragmentation required for…" at bounding box center [639, 255] width 926 height 141
drag, startPoint x: 291, startPoint y: 267, endPoint x: 309, endPoint y: 281, distance: 23.0
click at [309, 281] on ul "No fixation is required for CUT&Tag No sonication or fragmentation required for…" at bounding box center [639, 255] width 926 height 141
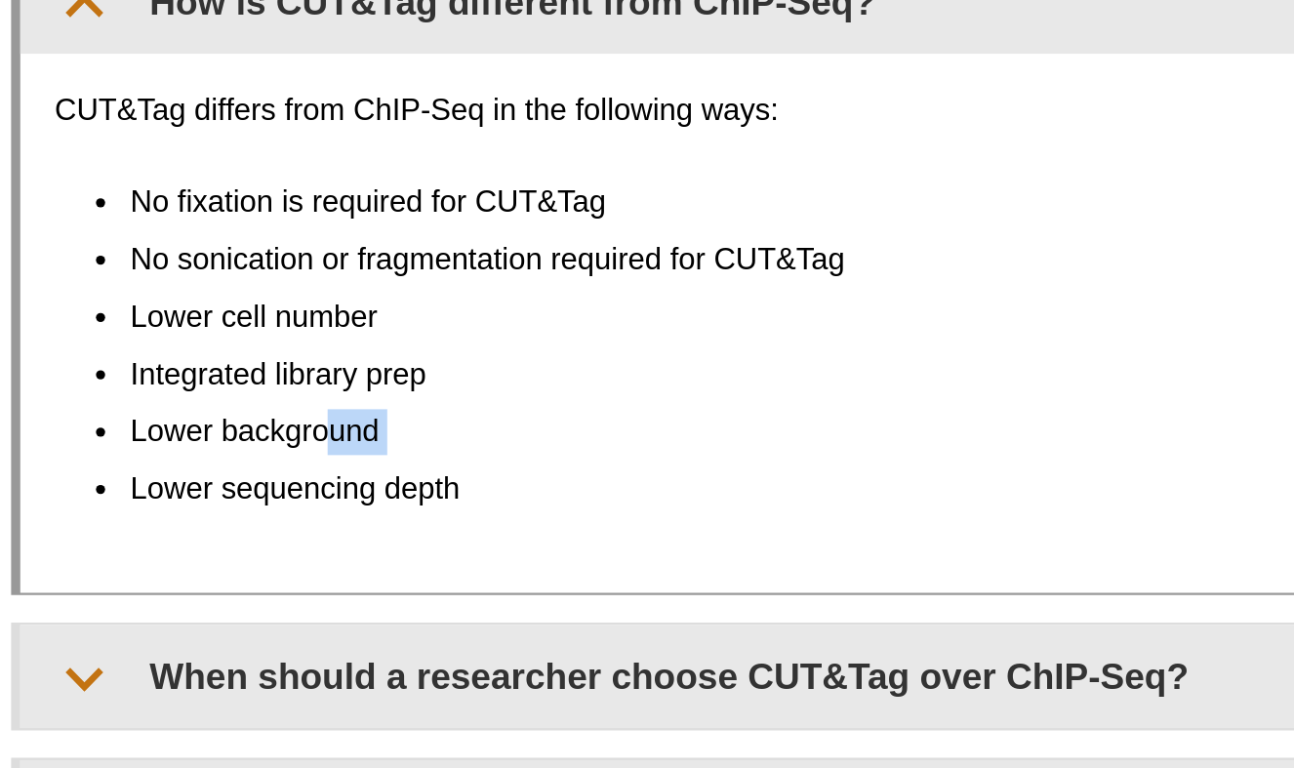
drag, startPoint x: 292, startPoint y: 288, endPoint x: 318, endPoint y: 306, distance: 32.2
click at [318, 306] on ul "No fixation is required for CUT&Tag No sonication or fragmentation required for…" at bounding box center [639, 255] width 926 height 141
